Goal: Task Accomplishment & Management: Manage account settings

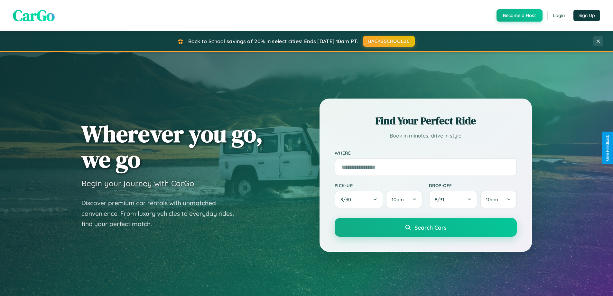
scroll to position [277, 0]
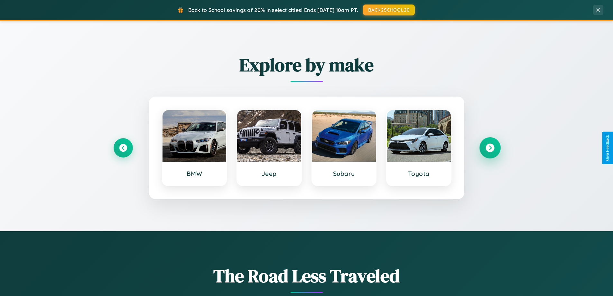
click at [490, 148] on icon at bounding box center [490, 147] width 9 height 9
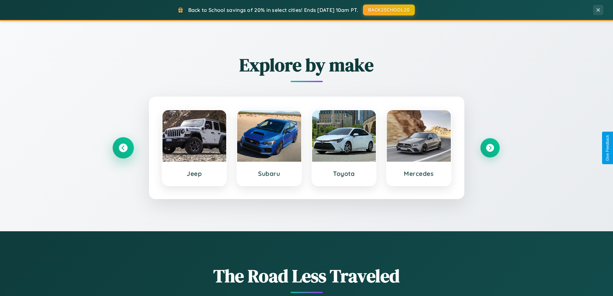
click at [123, 148] on icon at bounding box center [123, 147] width 9 height 9
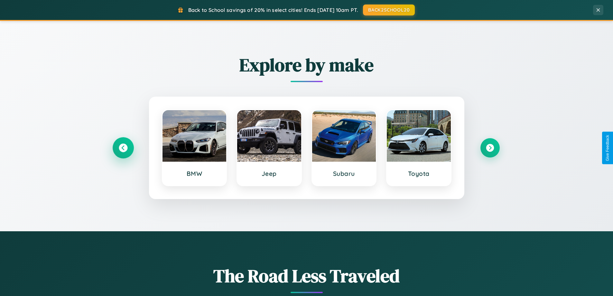
click at [123, 148] on icon at bounding box center [123, 147] width 9 height 9
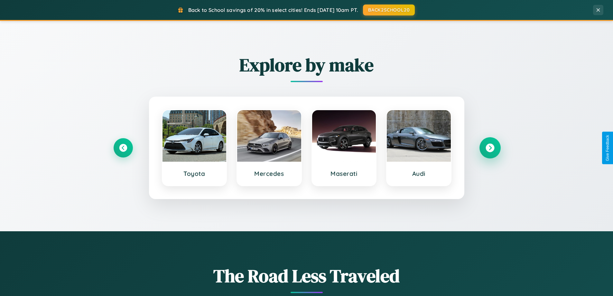
click at [490, 148] on icon at bounding box center [490, 147] width 9 height 9
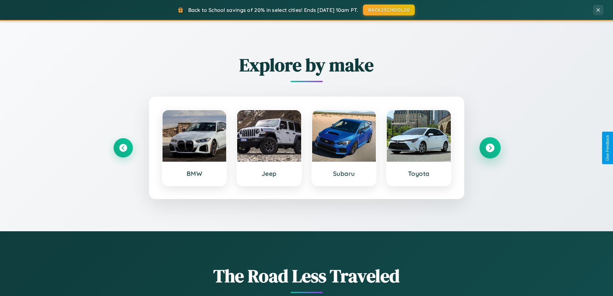
click at [490, 148] on icon at bounding box center [490, 147] width 9 height 9
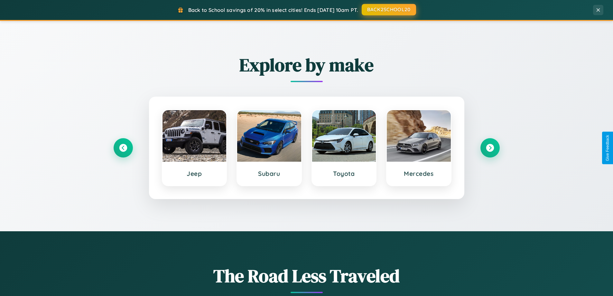
click at [388, 10] on button "BACK2SCHOOL20" at bounding box center [389, 10] width 54 height 12
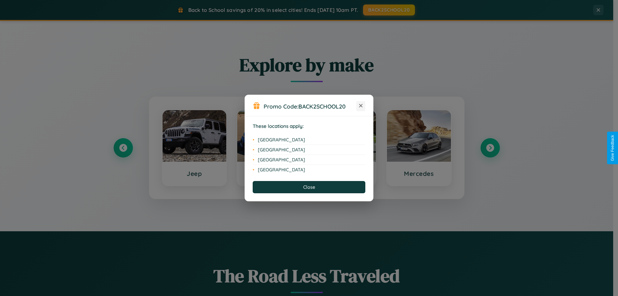
click at [361, 106] on icon at bounding box center [361, 106] width 4 height 4
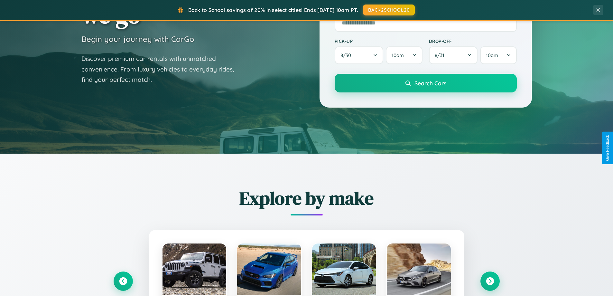
scroll to position [443, 0]
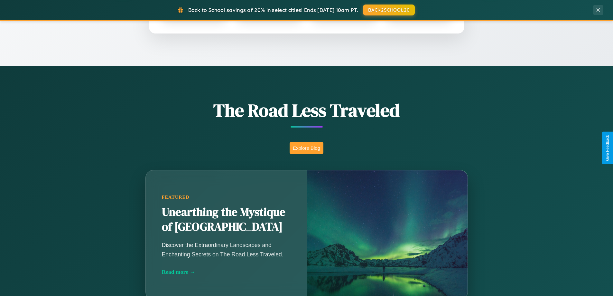
click at [306, 148] on button "Explore Blog" at bounding box center [307, 148] width 34 height 12
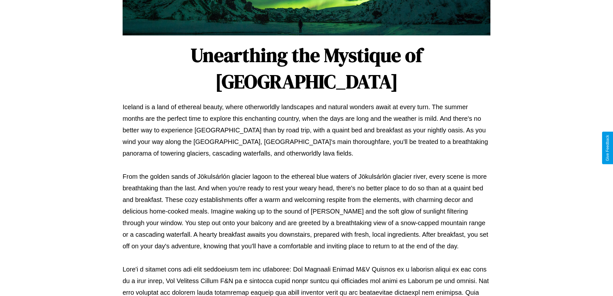
scroll to position [208, 0]
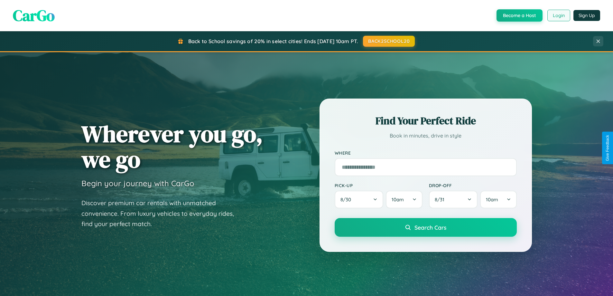
click at [558, 15] on button "Login" at bounding box center [558, 16] width 23 height 12
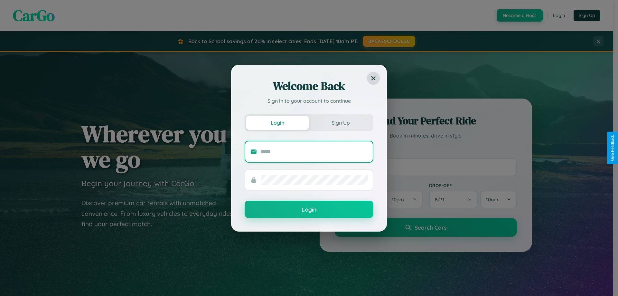
click at [314, 151] on input "text" at bounding box center [314, 151] width 107 height 10
type input "**********"
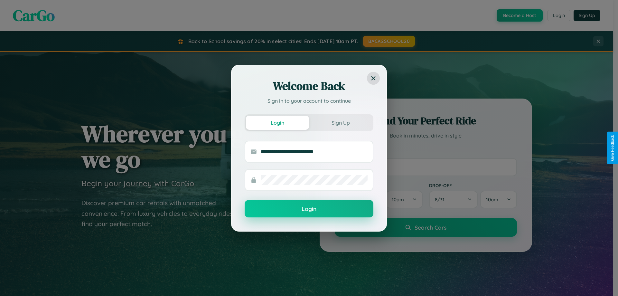
click at [309, 209] on button "Login" at bounding box center [309, 208] width 129 height 17
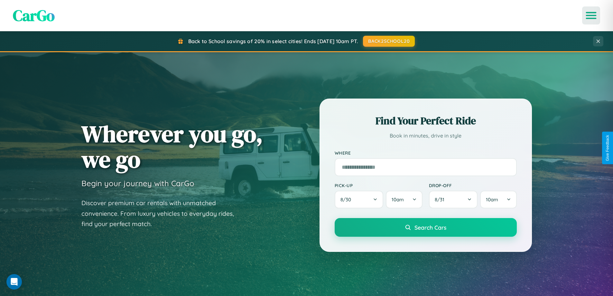
click at [591, 15] on icon "Open menu" at bounding box center [591, 16] width 9 height 6
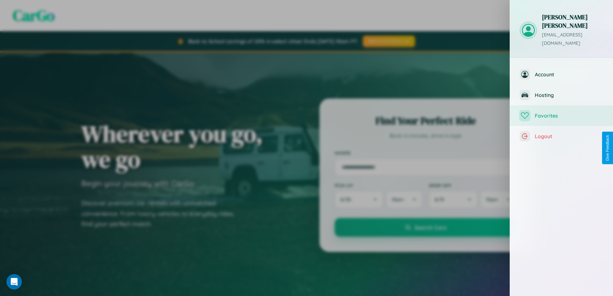
click at [561, 112] on span "Favorites" at bounding box center [569, 115] width 69 height 6
